Goal: Navigation & Orientation: Find specific page/section

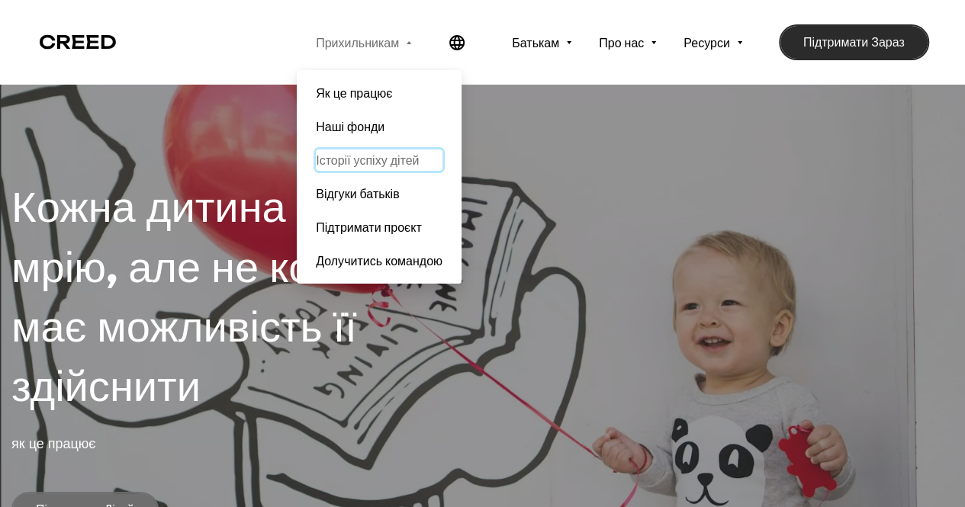
click at [316, 155] on span "Історії успіху дітей" at bounding box center [379, 160] width 127 height 21
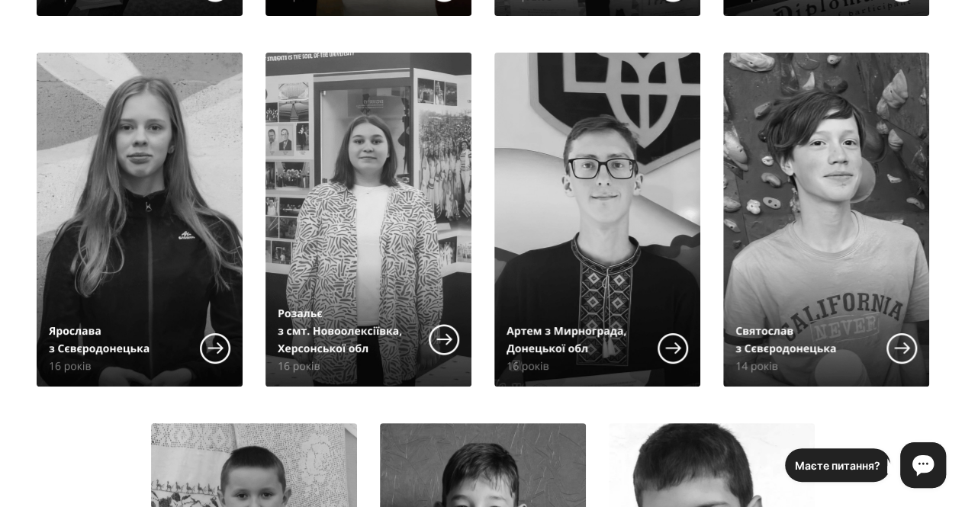
scroll to position [1679, 0]
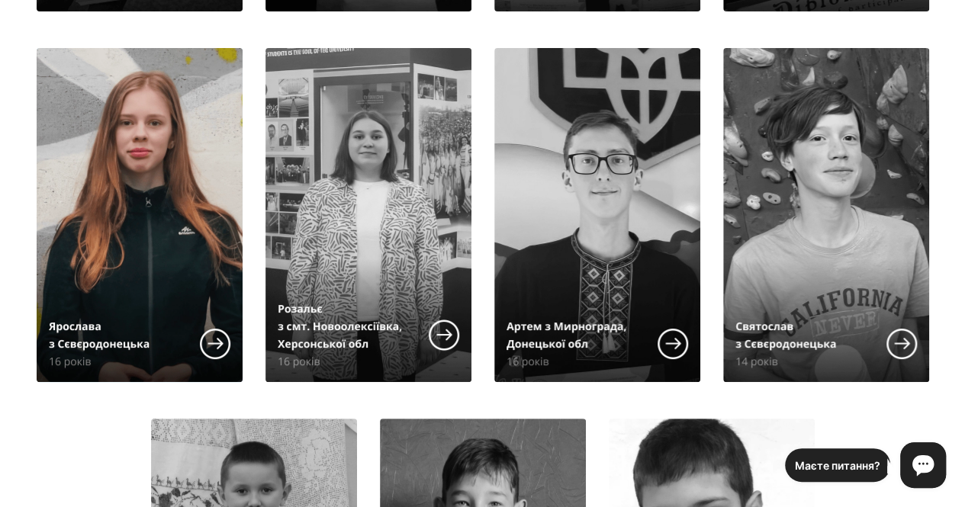
click at [105, 256] on img at bounding box center [140, 215] width 206 height 334
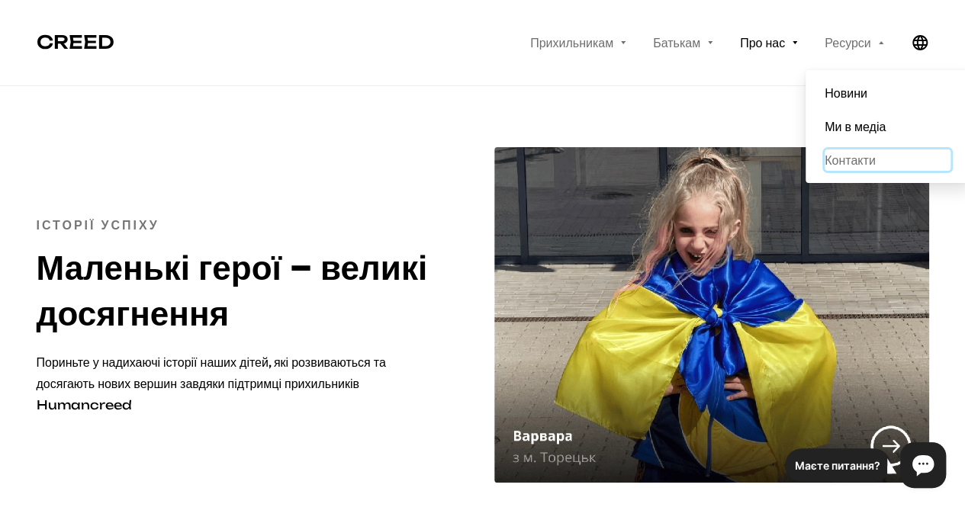
click at [855, 159] on span "Контакти" at bounding box center [888, 160] width 126 height 21
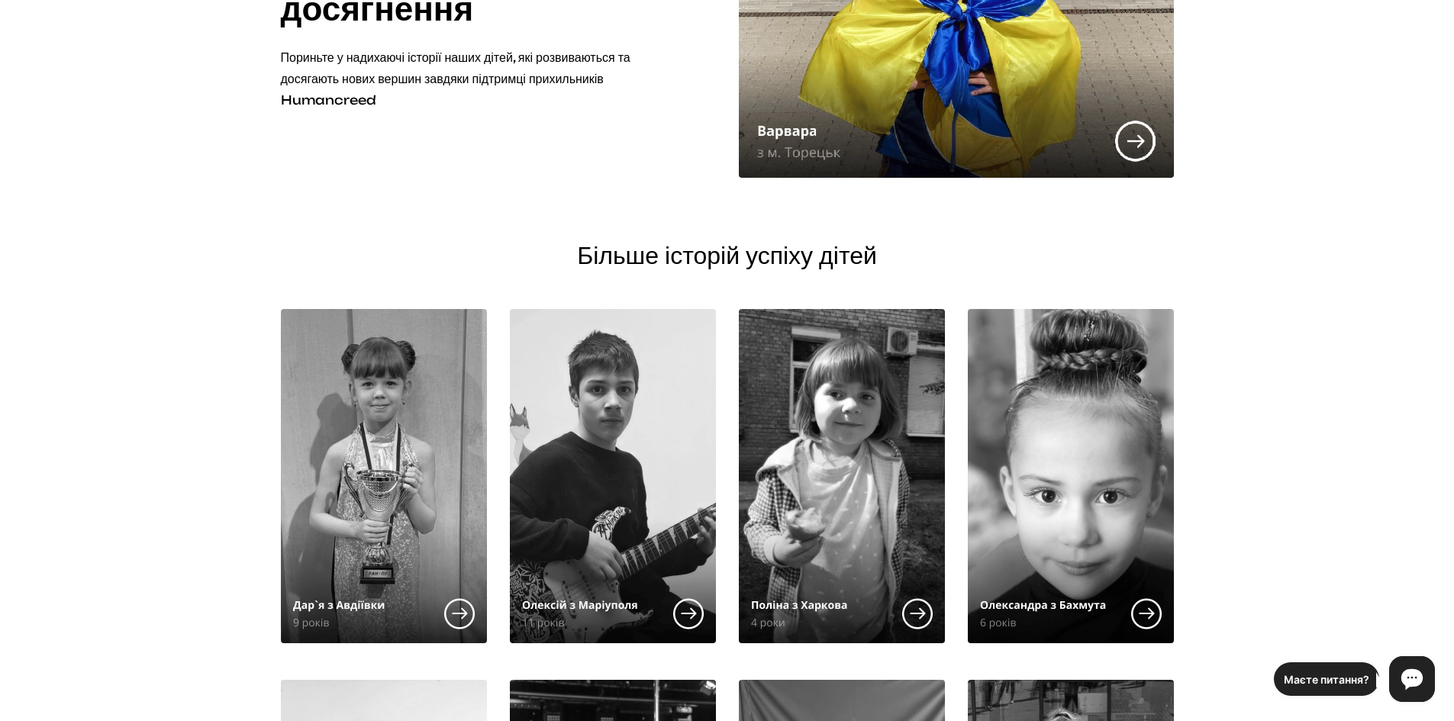
scroll to position [382, 0]
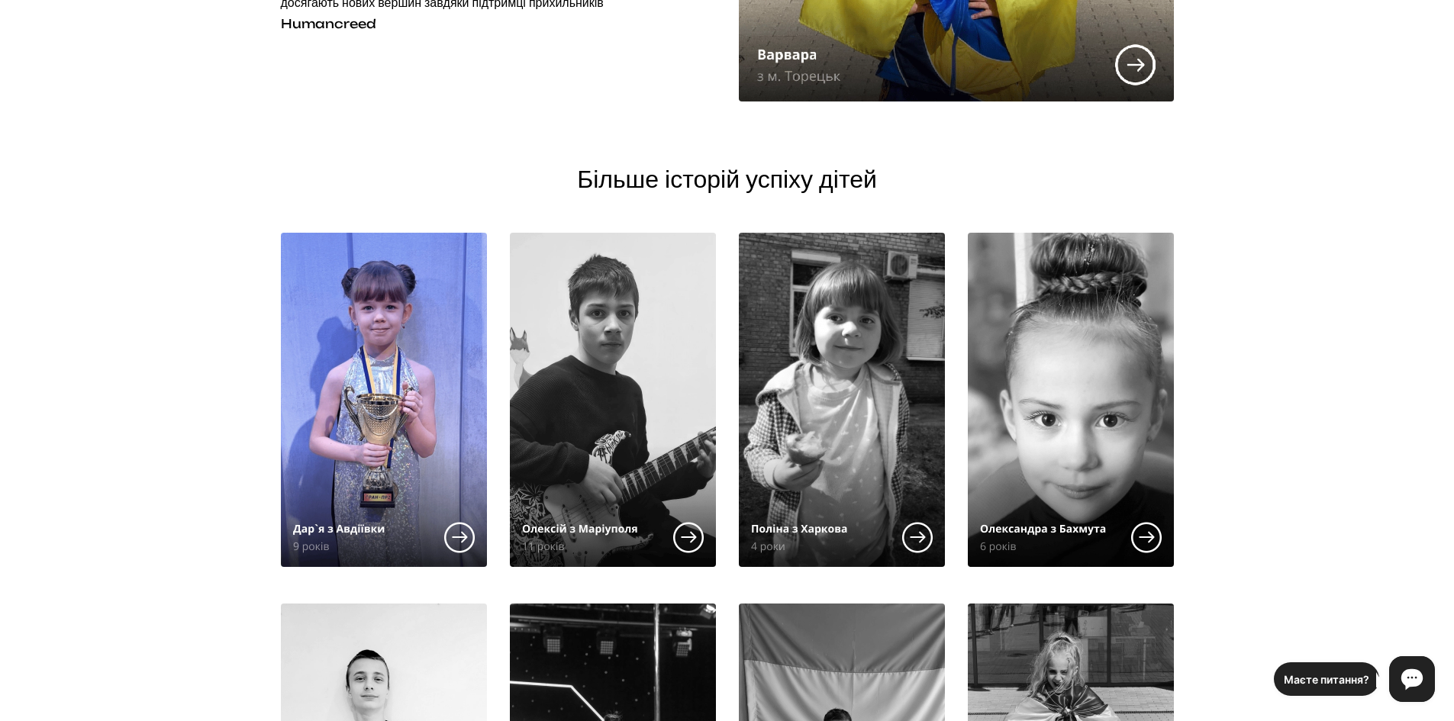
click at [370, 356] on img at bounding box center [384, 400] width 206 height 334
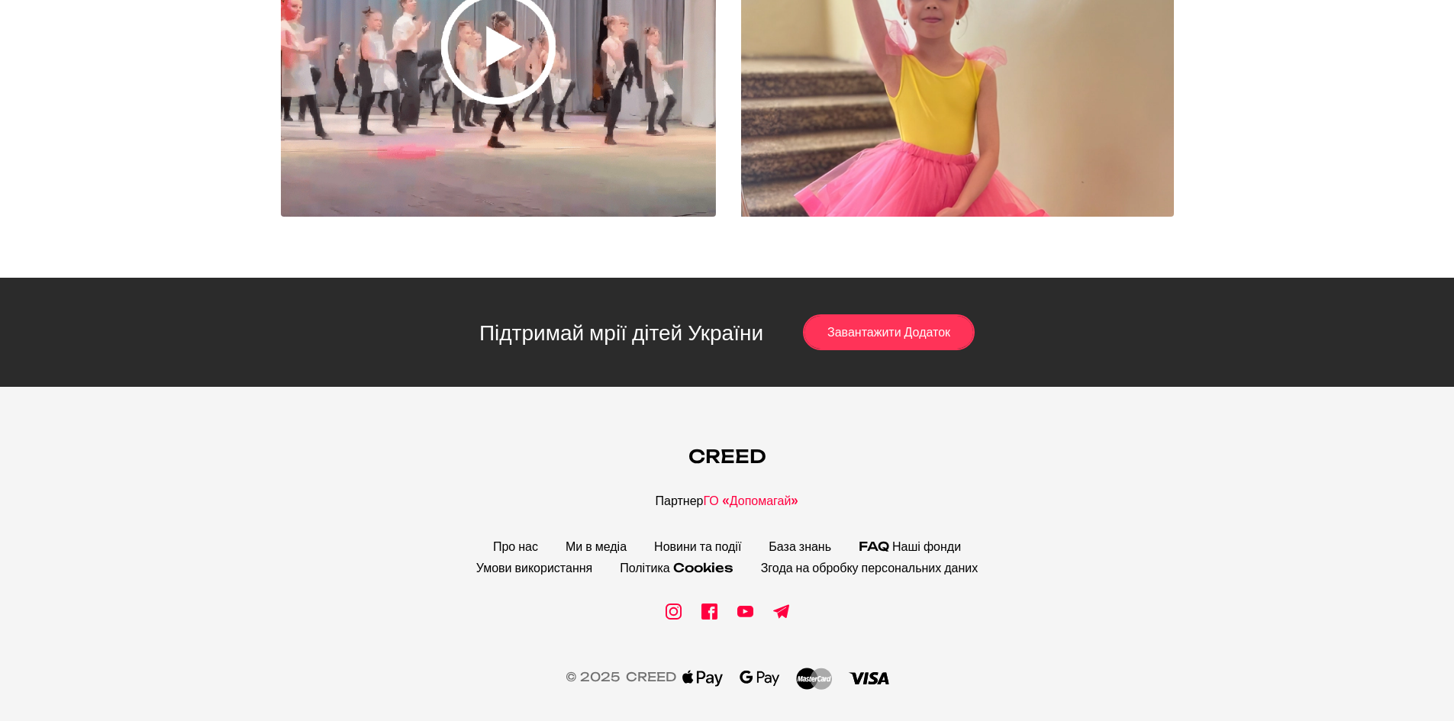
scroll to position [2244, 0]
click at [852, 545] on div at bounding box center [852, 545] width 0 height 0
click at [733, 493] on link "ГО «Допомагай»" at bounding box center [751, 500] width 95 height 15
